Goal: Task Accomplishment & Management: Manage account settings

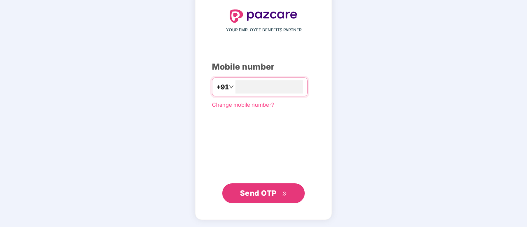
type input "**********"
click at [283, 195] on icon "double-right" at bounding box center [284, 193] width 5 height 5
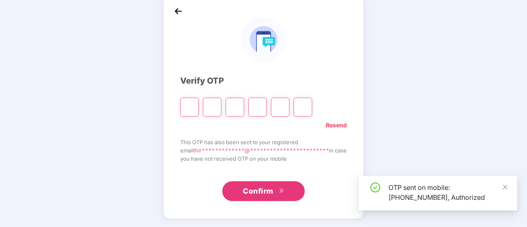
scroll to position [41, 0]
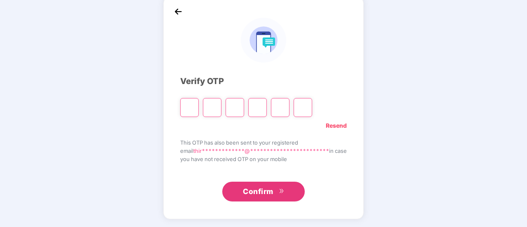
type input "*"
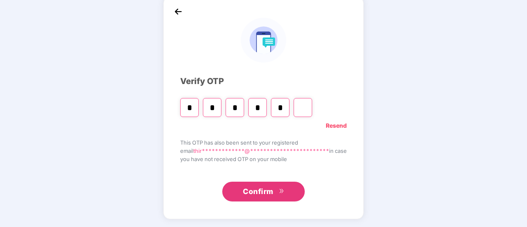
type input "*"
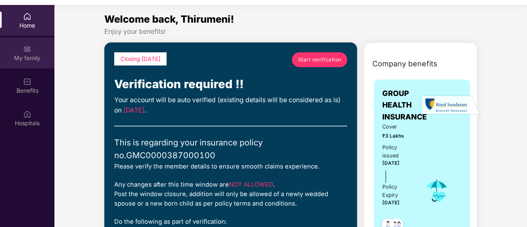
click at [39, 57] on div "My family" at bounding box center [27, 58] width 54 height 8
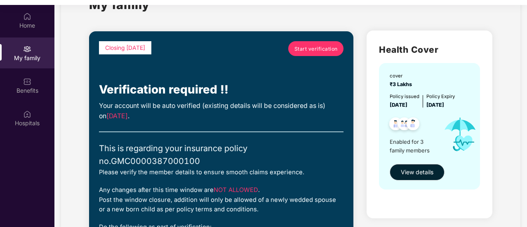
scroll to position [83, 0]
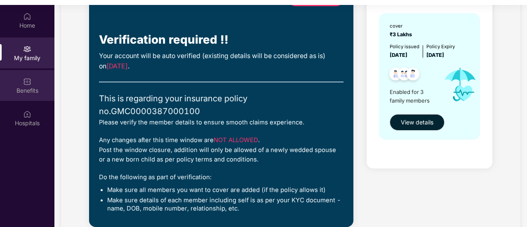
click at [31, 80] on div "Benefits" at bounding box center [27, 85] width 54 height 31
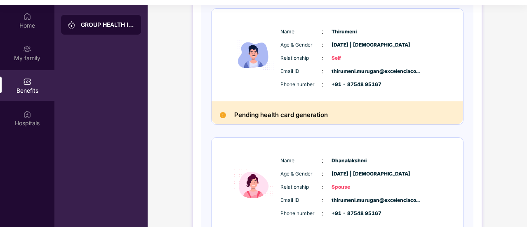
scroll to position [124, 0]
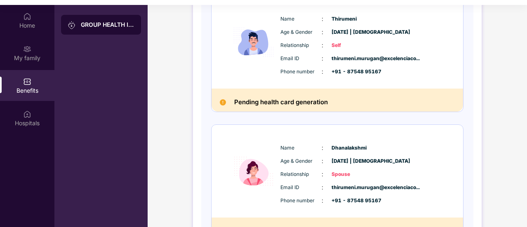
click at [224, 104] on img at bounding box center [223, 102] width 6 height 6
click at [223, 100] on img at bounding box center [223, 102] width 6 height 6
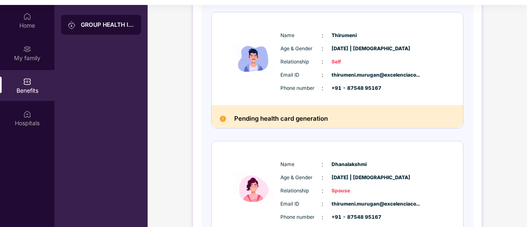
scroll to position [105, 0]
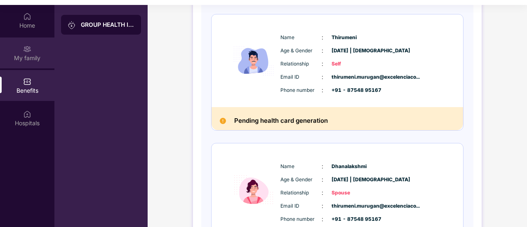
click at [35, 52] on div "My family" at bounding box center [27, 53] width 54 height 31
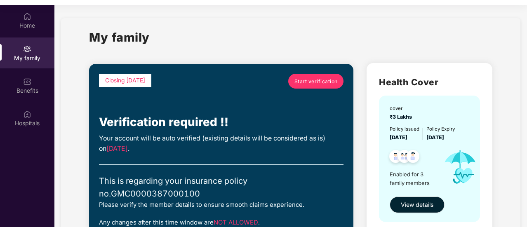
click at [300, 83] on span "Start verification" at bounding box center [316, 82] width 43 height 8
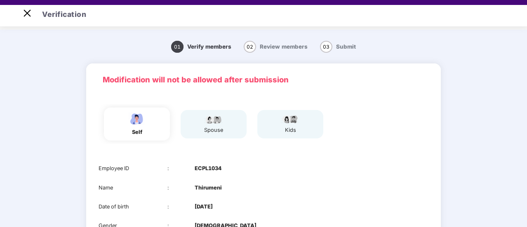
scroll to position [83, 0]
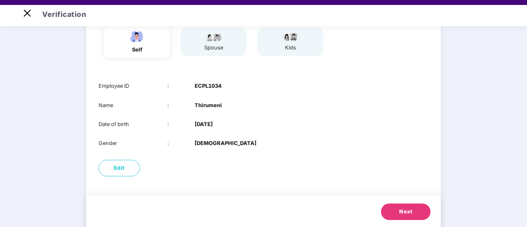
click at [396, 212] on button "Next" at bounding box center [406, 212] width 50 height 17
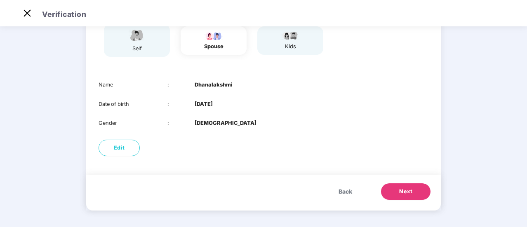
scroll to position [78, 0]
click at [400, 189] on span "Next" at bounding box center [405, 192] width 13 height 8
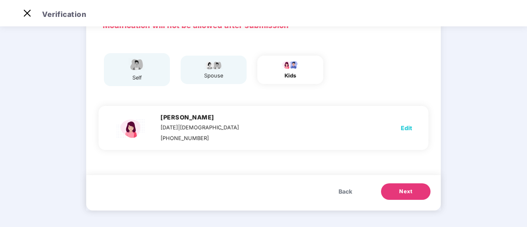
scroll to position [50, 0]
click at [403, 189] on span "Next" at bounding box center [405, 192] width 13 height 8
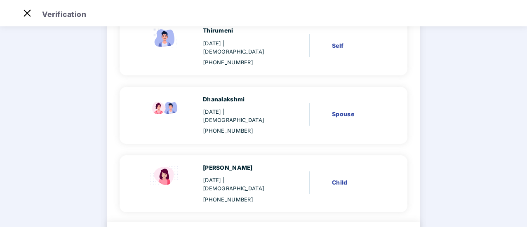
scroll to position [120, 0]
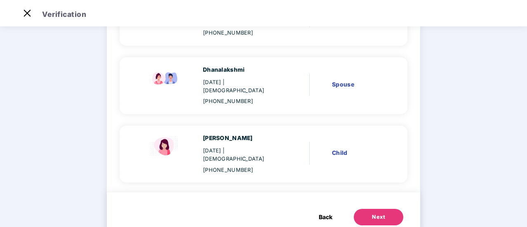
click at [382, 213] on div "Next" at bounding box center [378, 217] width 13 height 8
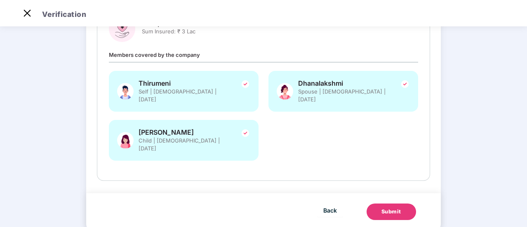
scroll to position [0, 0]
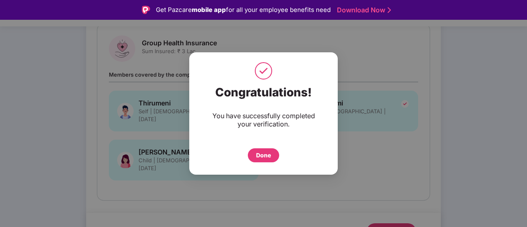
click at [267, 154] on div "Done" at bounding box center [263, 155] width 15 height 9
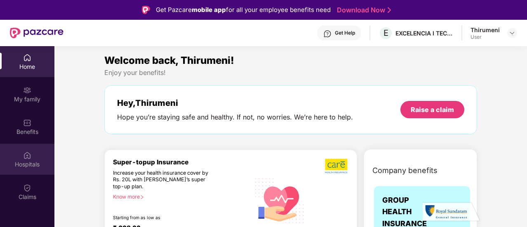
click at [32, 155] on div "Hospitals" at bounding box center [27, 159] width 54 height 31
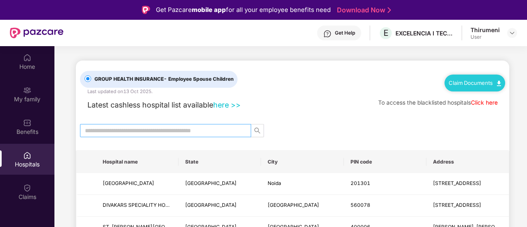
click at [142, 128] on input "text" at bounding box center [162, 130] width 155 height 9
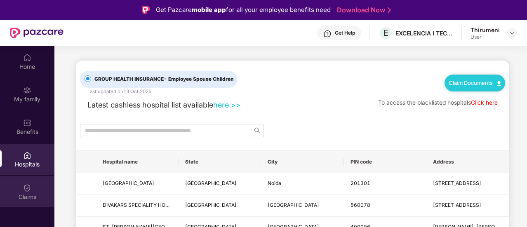
click at [23, 187] on img at bounding box center [27, 188] width 8 height 8
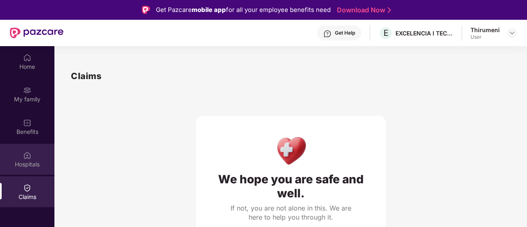
click at [30, 158] on img at bounding box center [27, 155] width 8 height 8
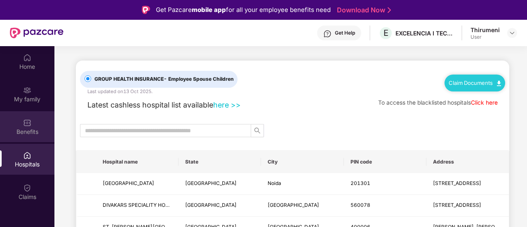
click at [30, 131] on div "Benefits" at bounding box center [27, 132] width 54 height 8
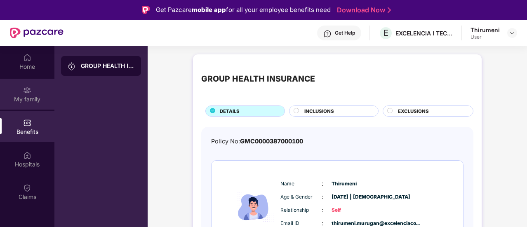
click at [29, 95] on div "My family" at bounding box center [27, 99] width 54 height 8
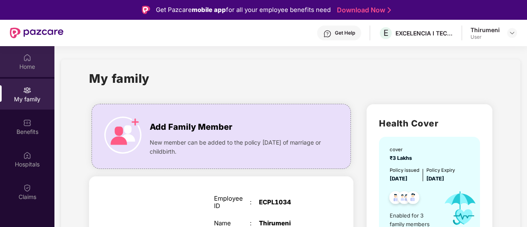
click at [28, 64] on div "Home" at bounding box center [27, 67] width 54 height 8
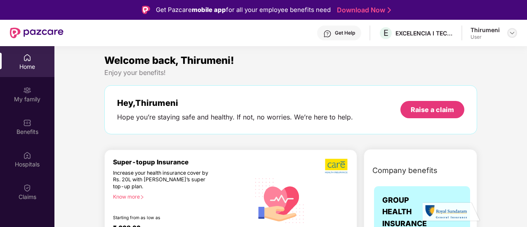
click at [509, 33] on img at bounding box center [512, 33] width 7 height 7
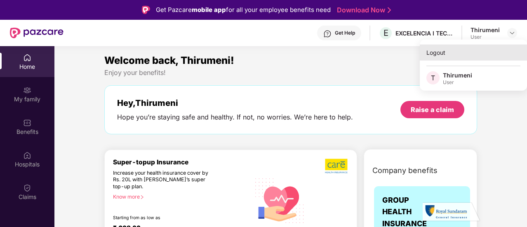
click at [436, 50] on div "Logout" at bounding box center [473, 53] width 107 height 16
